Goal: Task Accomplishment & Management: Manage account settings

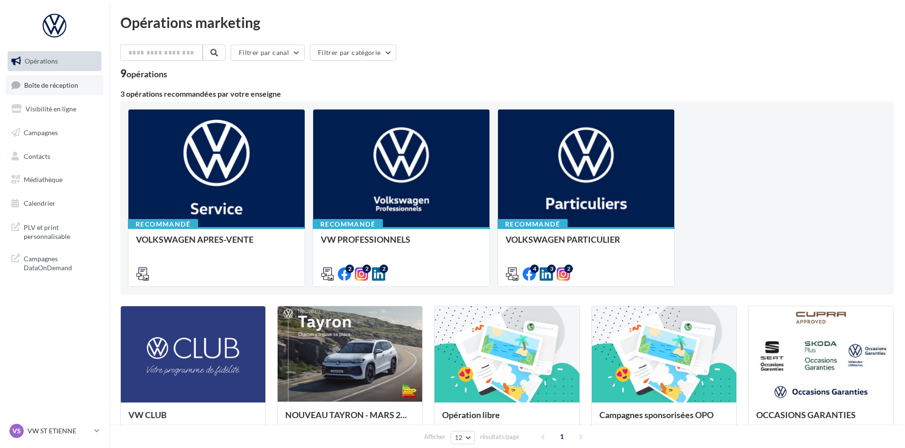
click at [66, 86] on span "Boîte de réception" at bounding box center [51, 85] width 54 height 8
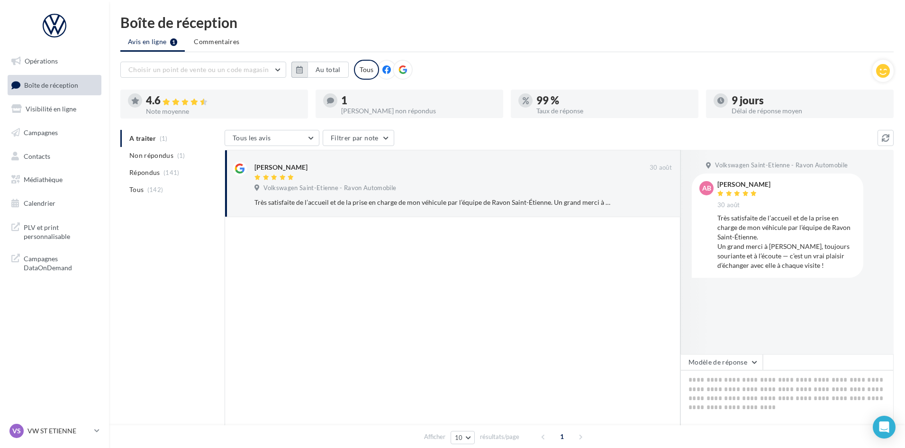
click at [305, 69] on button "button" at bounding box center [299, 70] width 16 height 16
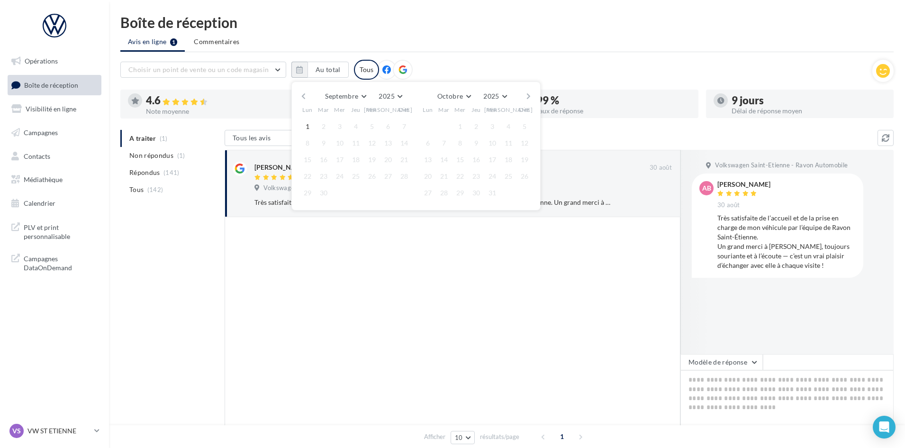
click at [307, 96] on button "button" at bounding box center [304, 96] width 8 height 13
click at [370, 124] on button "1" at bounding box center [372, 126] width 14 height 14
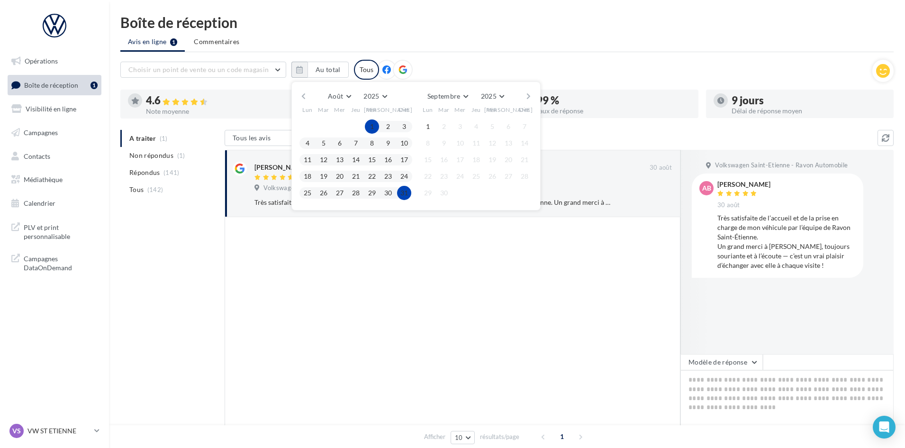
click at [401, 194] on button "31" at bounding box center [404, 193] width 14 height 14
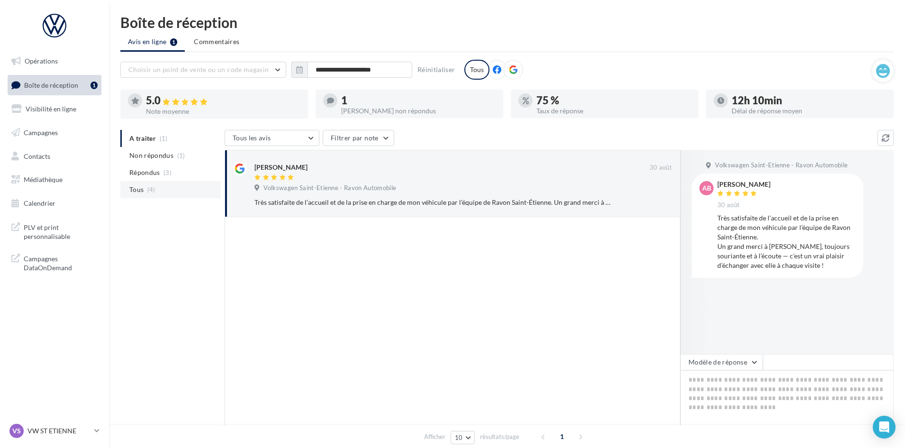
click at [175, 196] on li "Tous (4)" at bounding box center [170, 189] width 100 height 17
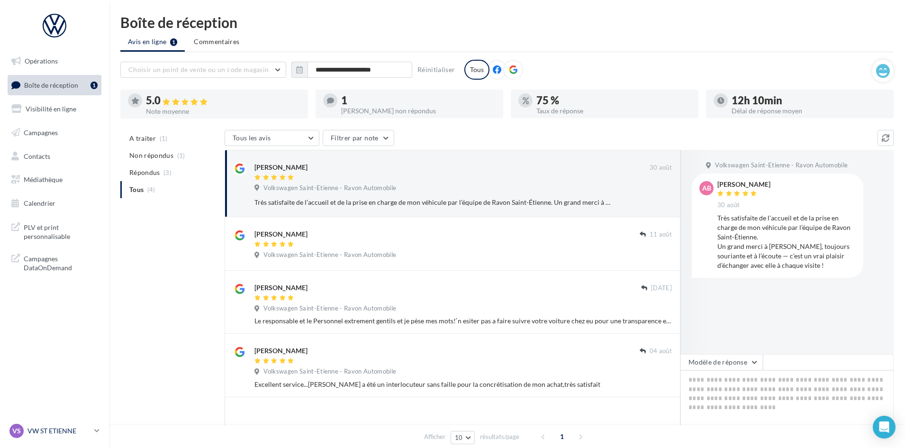
click at [86, 437] on div "VS VW ST ETIENNE vw-ste-via" at bounding box center [49, 431] width 81 height 14
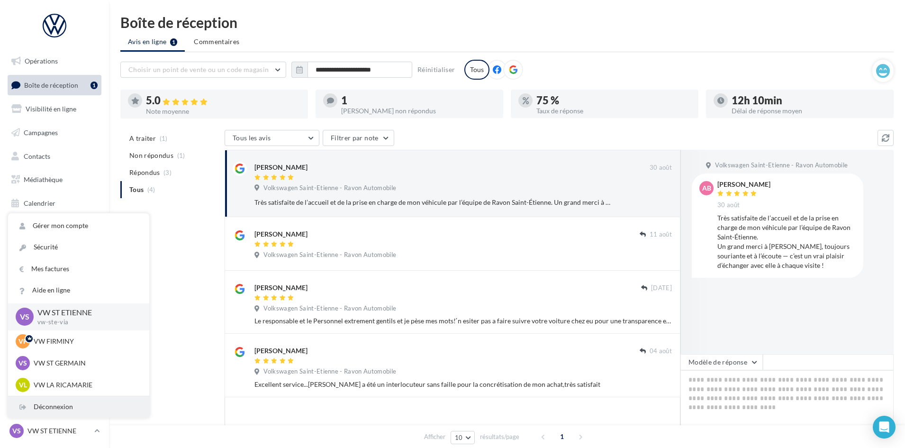
click at [59, 403] on div "Déconnexion" at bounding box center [78, 406] width 141 height 21
